Goal: Find specific page/section: Find specific page/section

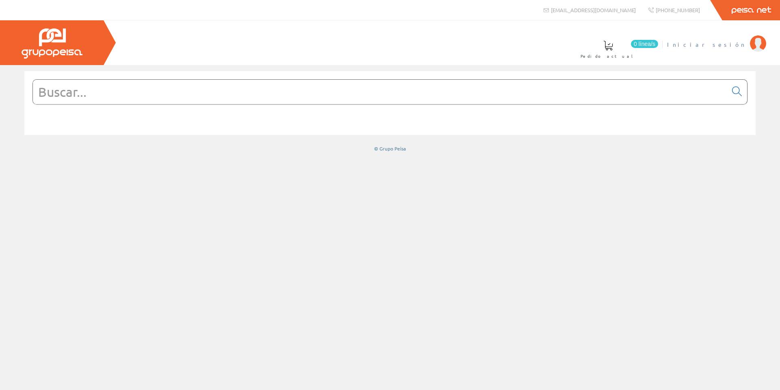
click at [735, 46] on span "Iniciar sesión" at bounding box center [706, 44] width 79 height 8
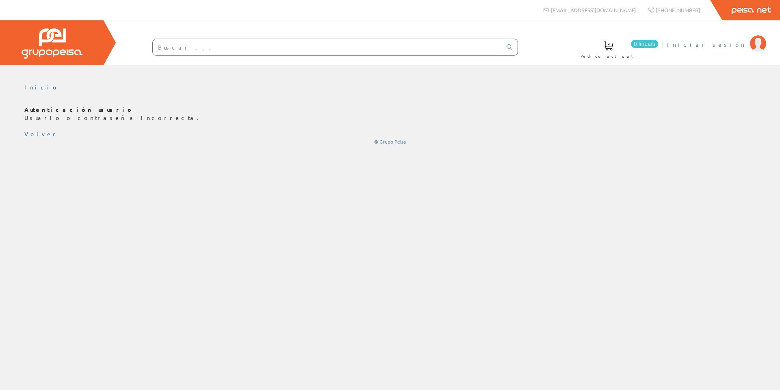
click at [733, 44] on span "Iniciar sesión" at bounding box center [706, 44] width 79 height 8
click at [730, 46] on span "Iniciar sesión" at bounding box center [706, 44] width 79 height 8
click at [742, 45] on span "Iniciar sesión" at bounding box center [706, 44] width 79 height 8
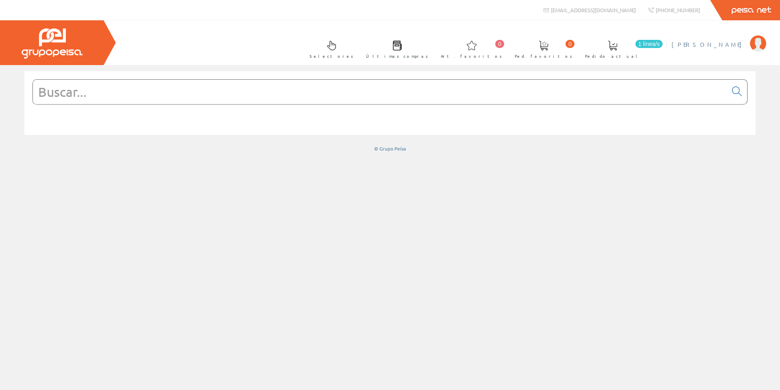
click at [730, 43] on span "[PERSON_NAME]" at bounding box center [708, 44] width 74 height 8
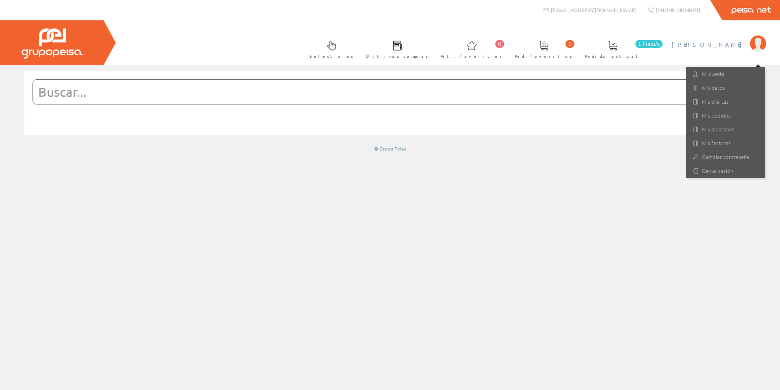
click at [730, 43] on span "[PERSON_NAME]" at bounding box center [708, 44] width 74 height 8
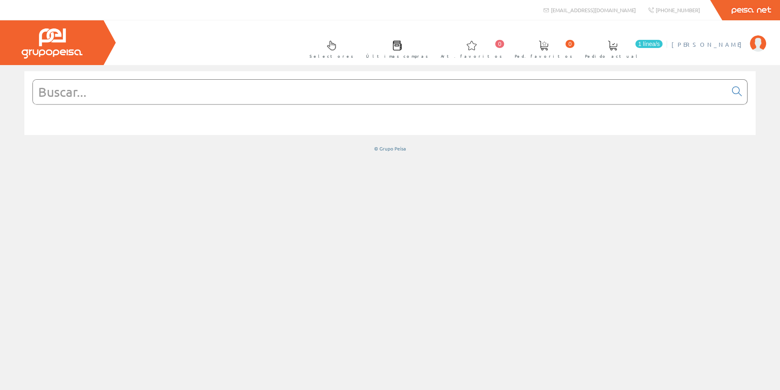
click at [730, 42] on span "[PERSON_NAME]" at bounding box center [708, 44] width 74 height 8
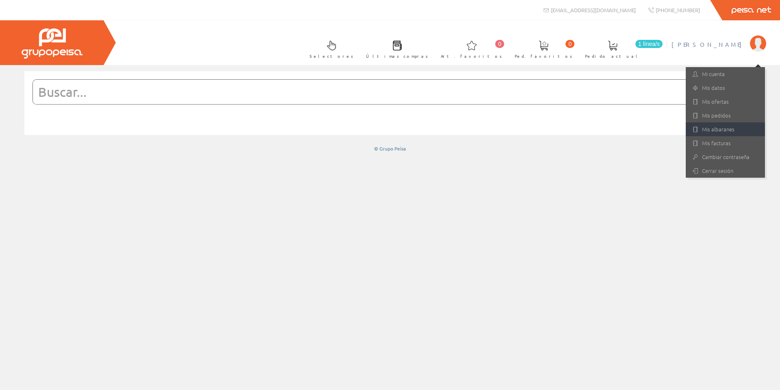
click at [730, 129] on link "Mis albaranes" at bounding box center [725, 129] width 79 height 14
